Goal: Navigation & Orientation: Find specific page/section

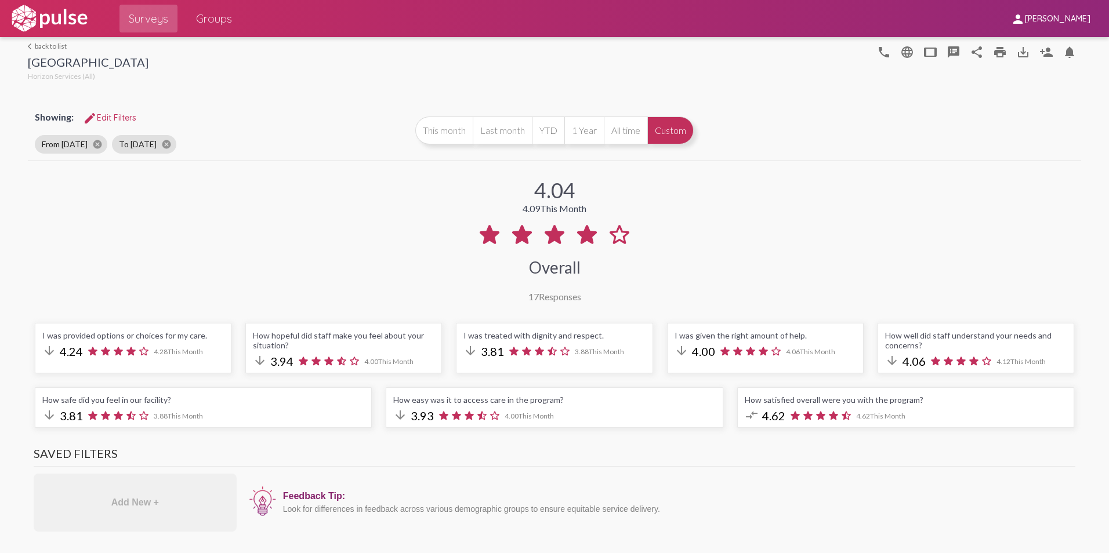
click at [41, 45] on link "arrow_back_ios back to list" at bounding box center [88, 46] width 121 height 9
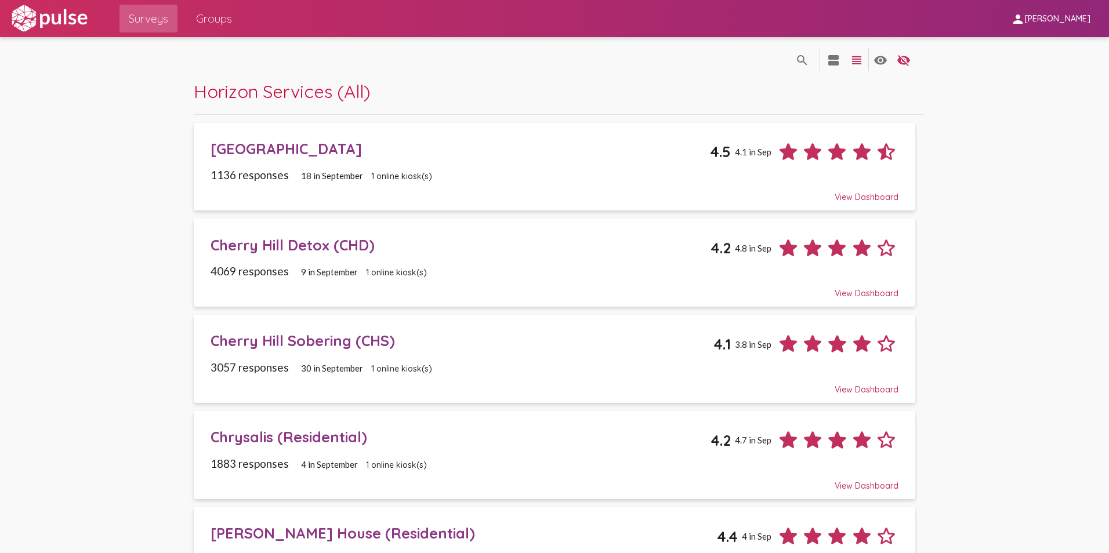
click at [303, 149] on div "[GEOGRAPHIC_DATA]" at bounding box center [461, 149] width 500 height 18
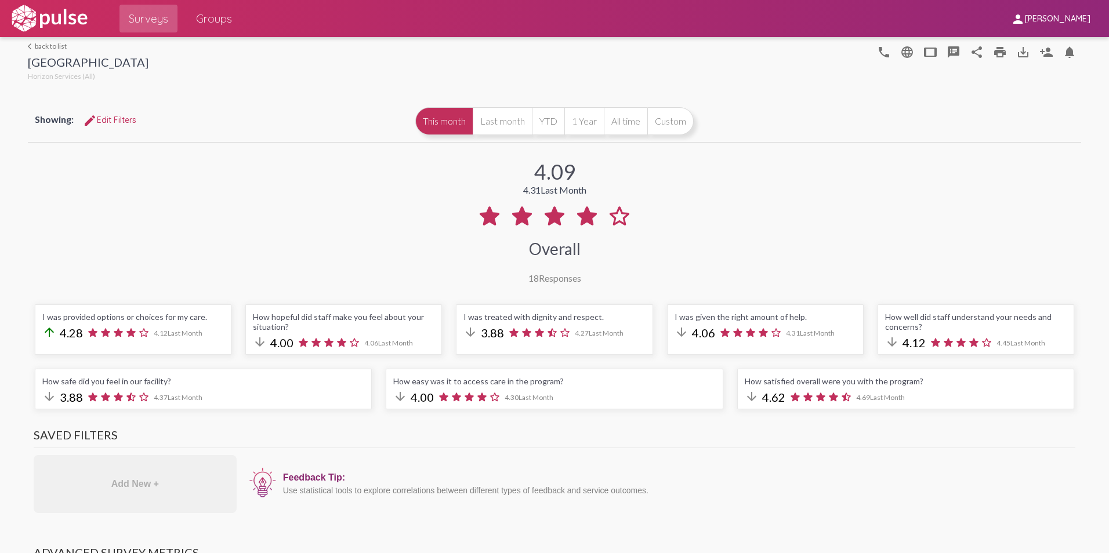
click at [60, 46] on link "arrow_back_ios back to list" at bounding box center [88, 46] width 121 height 9
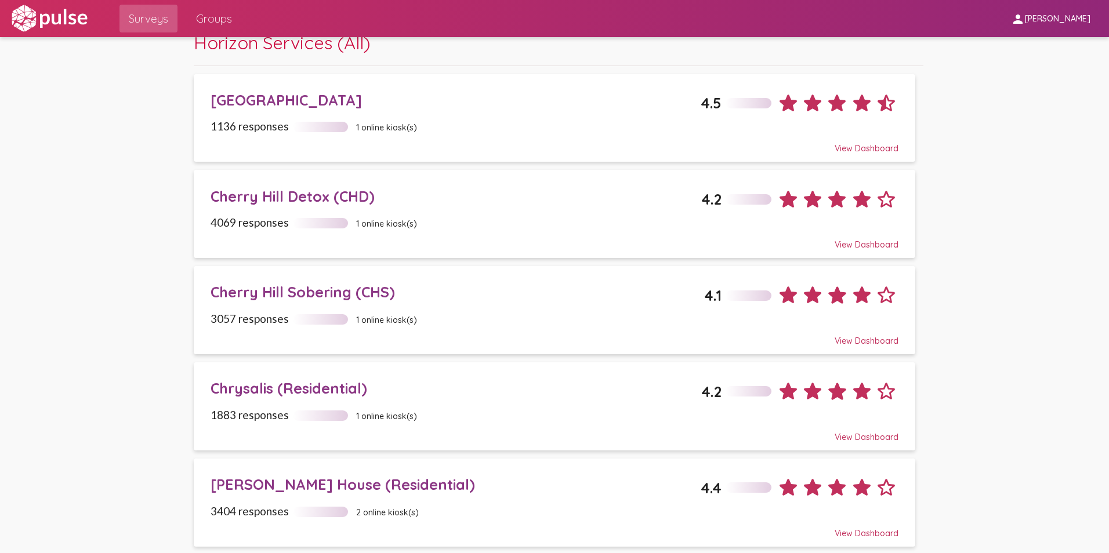
scroll to position [174, 0]
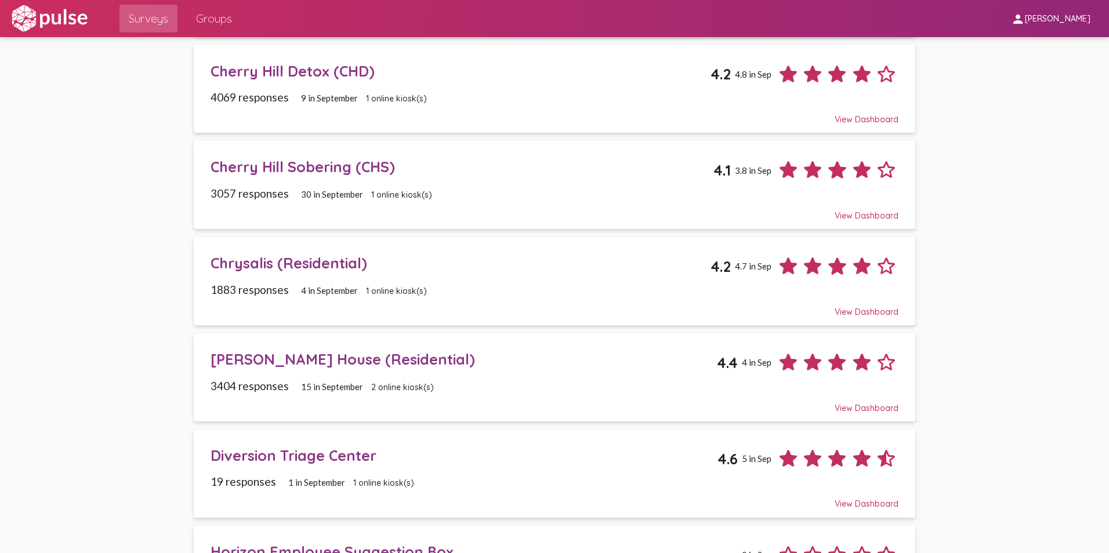
click at [260, 361] on div "[PERSON_NAME] House (Residential)" at bounding box center [464, 359] width 507 height 18
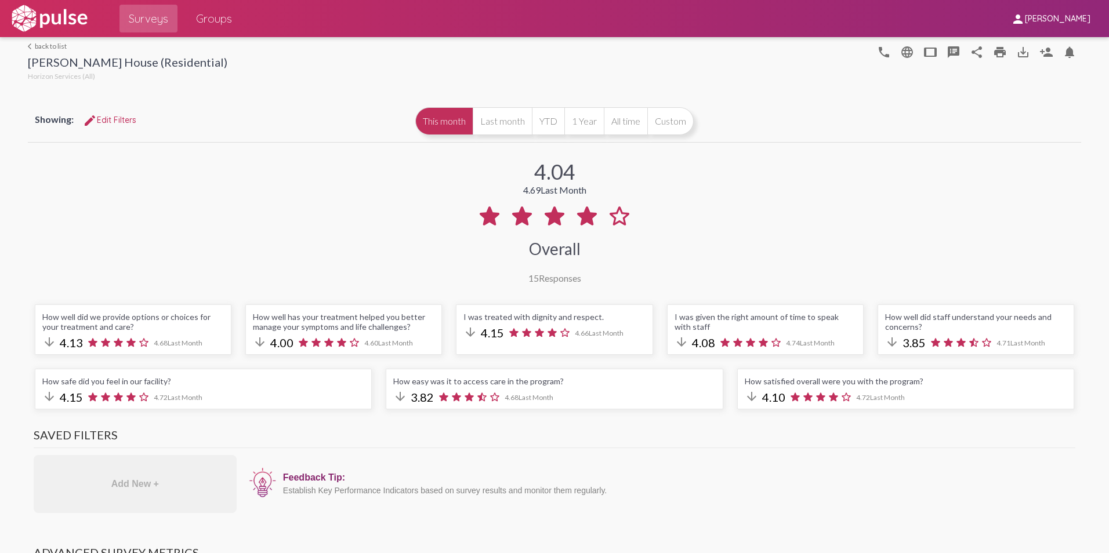
click at [48, 46] on link "arrow_back_ios back to list" at bounding box center [127, 46] width 199 height 9
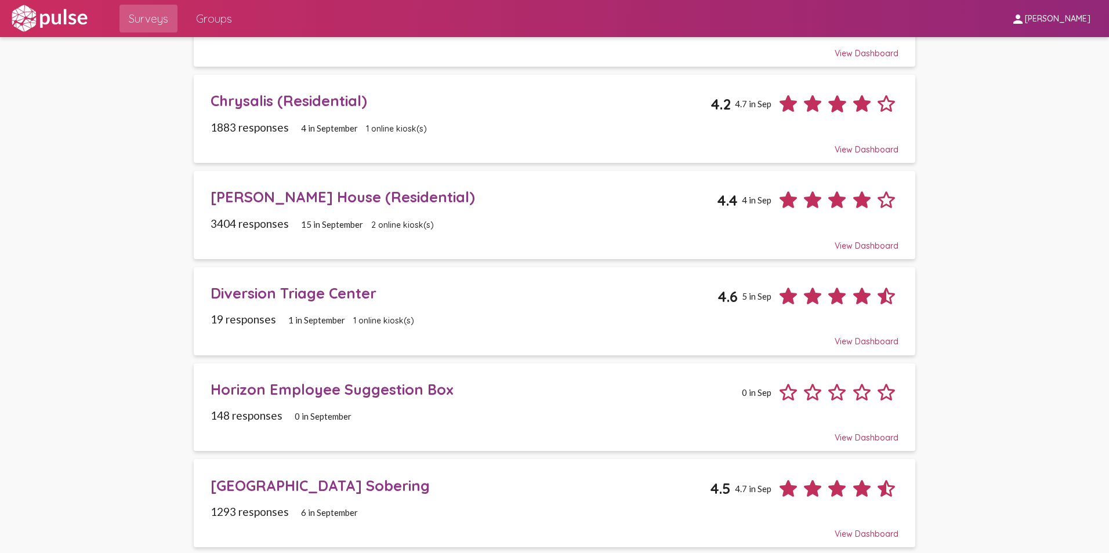
scroll to position [464, 0]
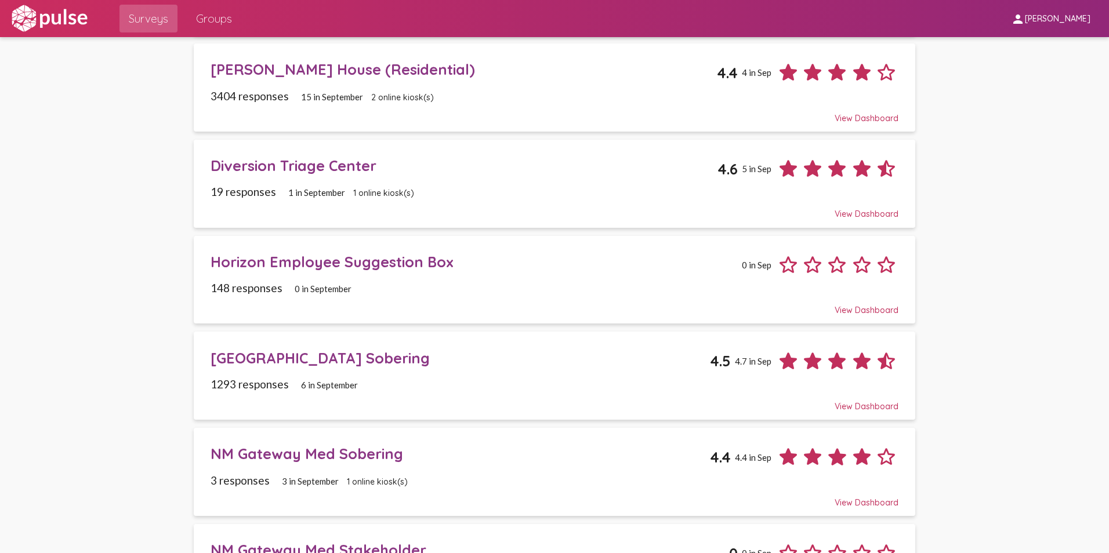
click at [311, 453] on div "NM Gateway Med Sobering" at bounding box center [461, 454] width 500 height 18
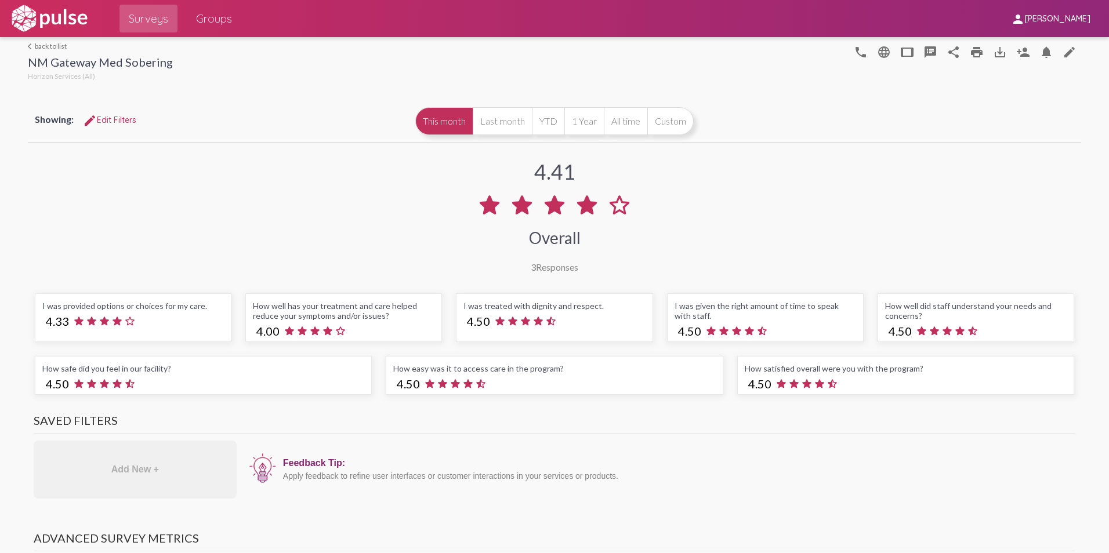
click at [29, 45] on mat-icon "arrow_back_ios" at bounding box center [31, 46] width 7 height 7
